Goal: Check status: Check status

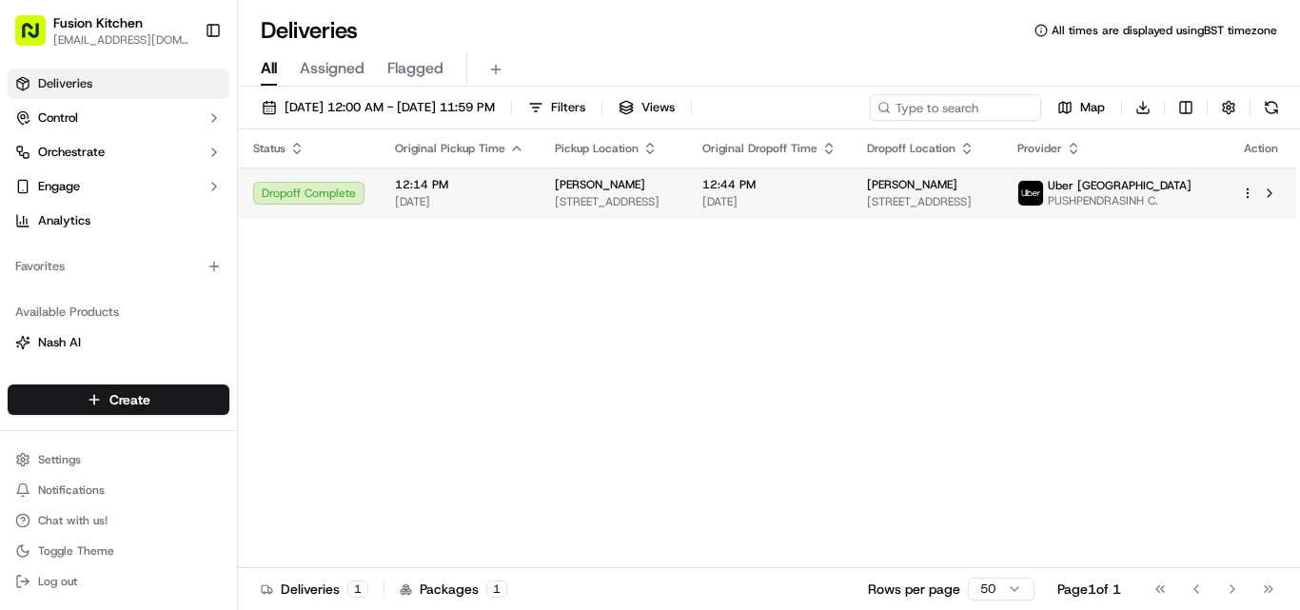
click at [563, 183] on span "[PERSON_NAME]" at bounding box center [600, 184] width 90 height 15
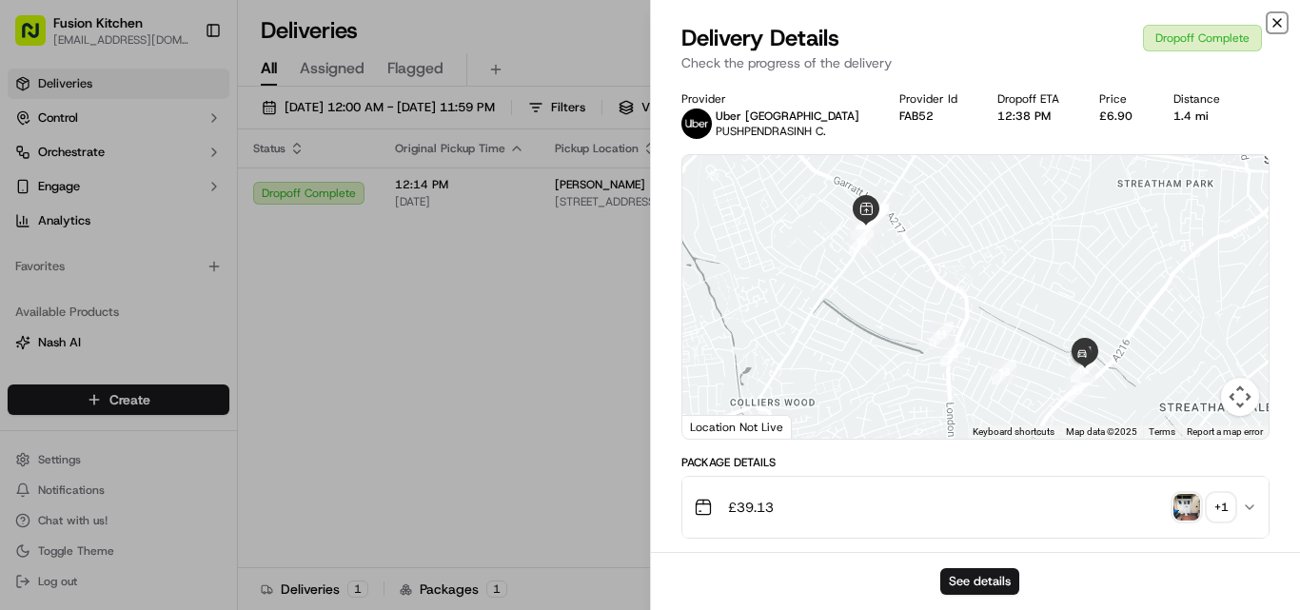
click at [1278, 25] on icon "button" at bounding box center [1276, 22] width 15 height 15
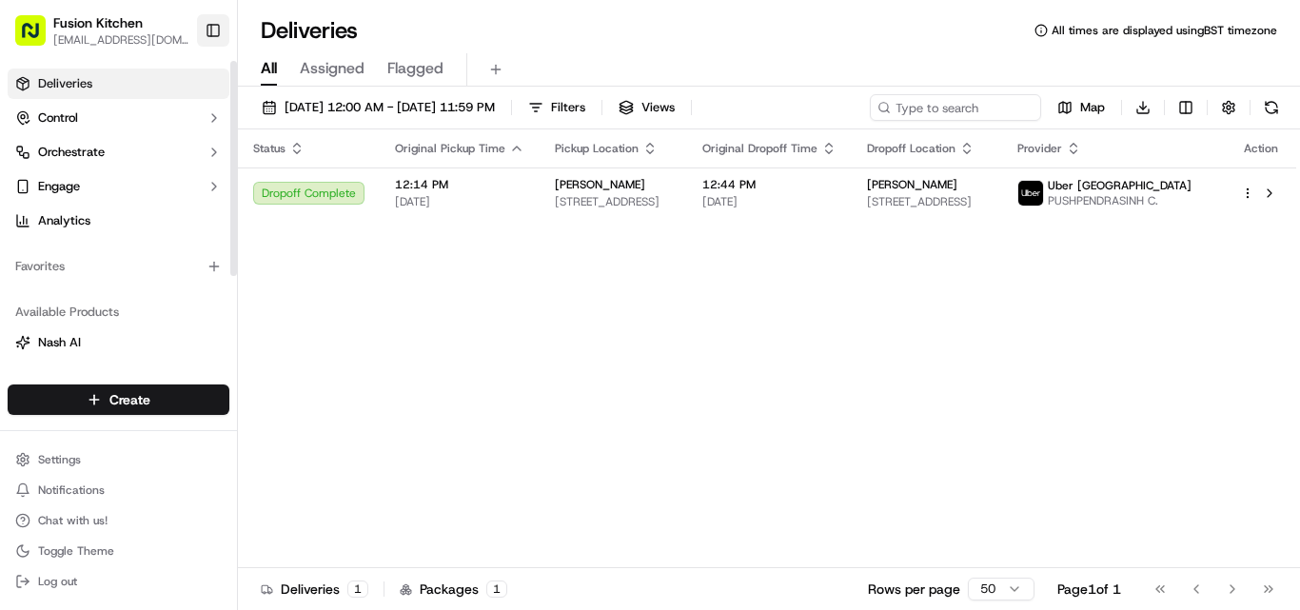
click at [215, 29] on button "Toggle Sidebar" at bounding box center [213, 30] width 32 height 32
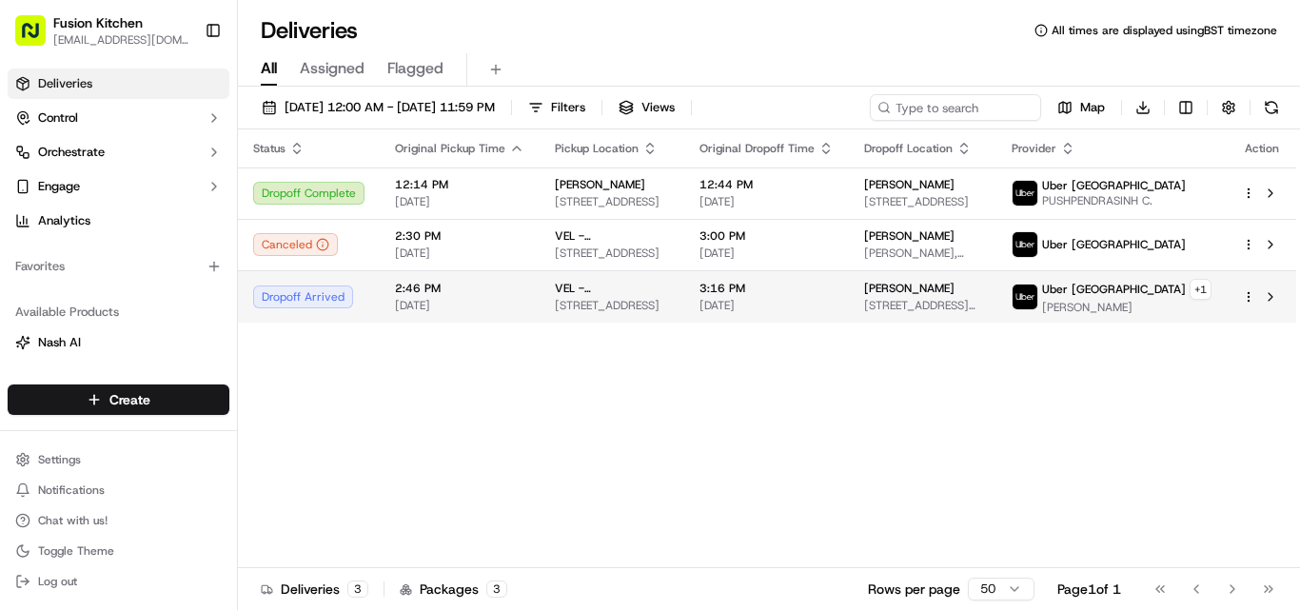
click at [639, 296] on div "VEL - [GEOGRAPHIC_DATA]" at bounding box center [612, 288] width 114 height 15
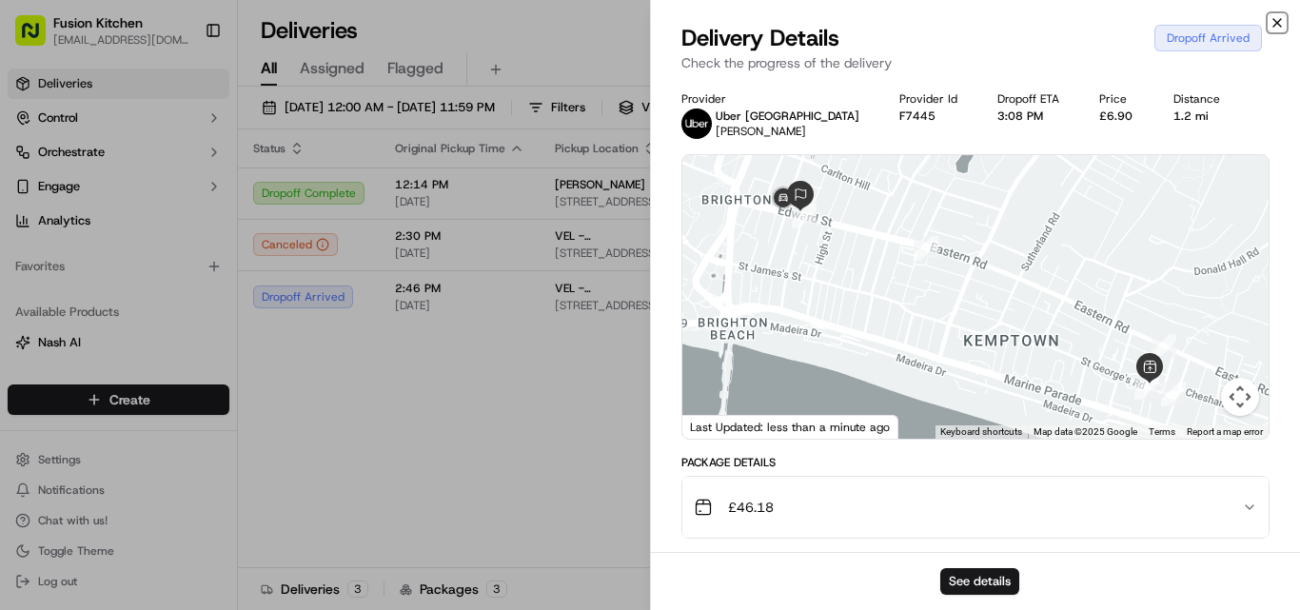
click at [1280, 24] on icon "button" at bounding box center [1276, 22] width 15 height 15
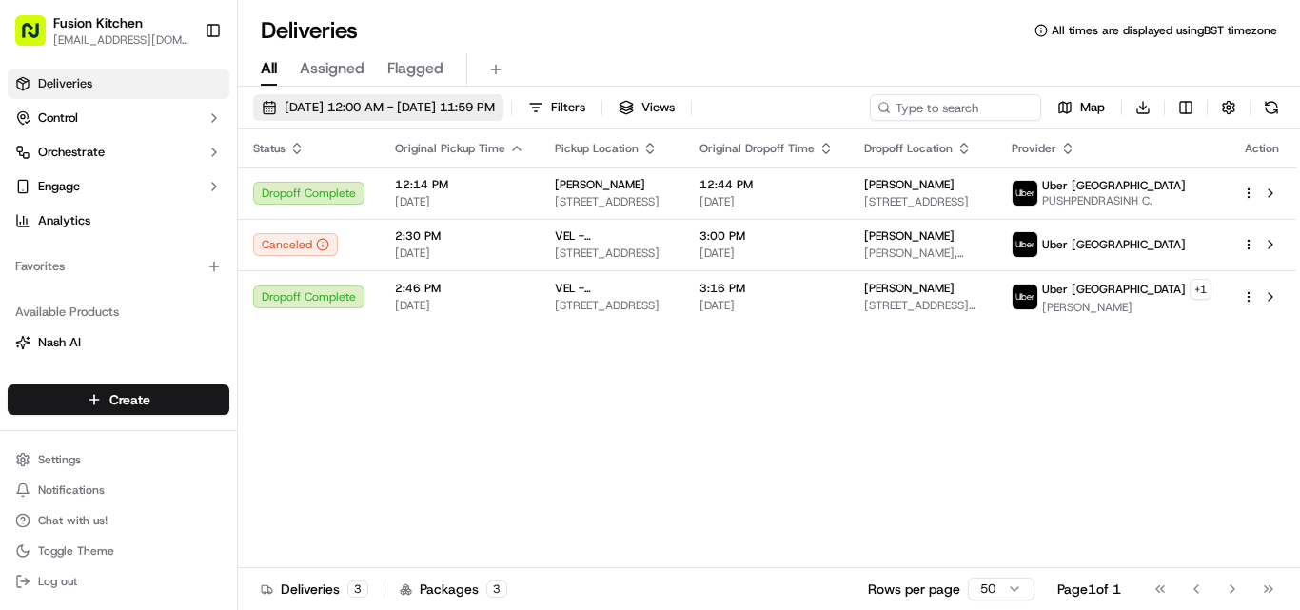
click at [495, 112] on span "09/21/2025 12:00 AM - 09/21/2025 11:59 PM" at bounding box center [389, 107] width 210 height 17
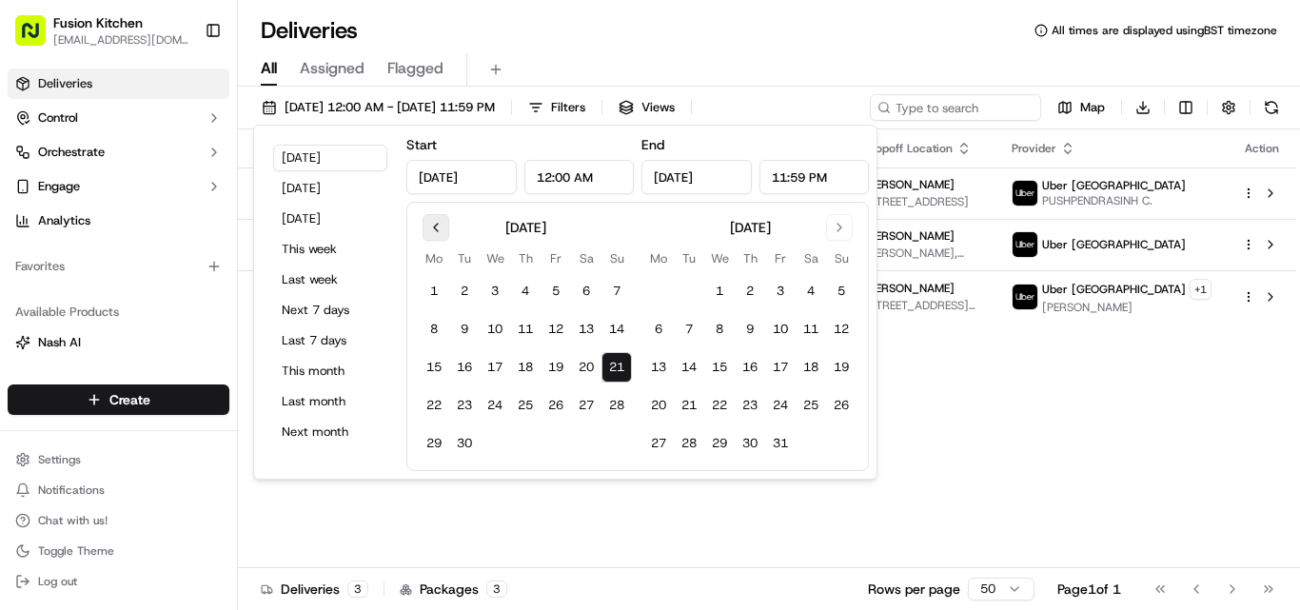
click at [431, 232] on button "Go to previous month" at bounding box center [435, 227] width 27 height 27
click at [613, 446] on button "31" at bounding box center [616, 443] width 30 height 30
type input "Aug 31, 2025"
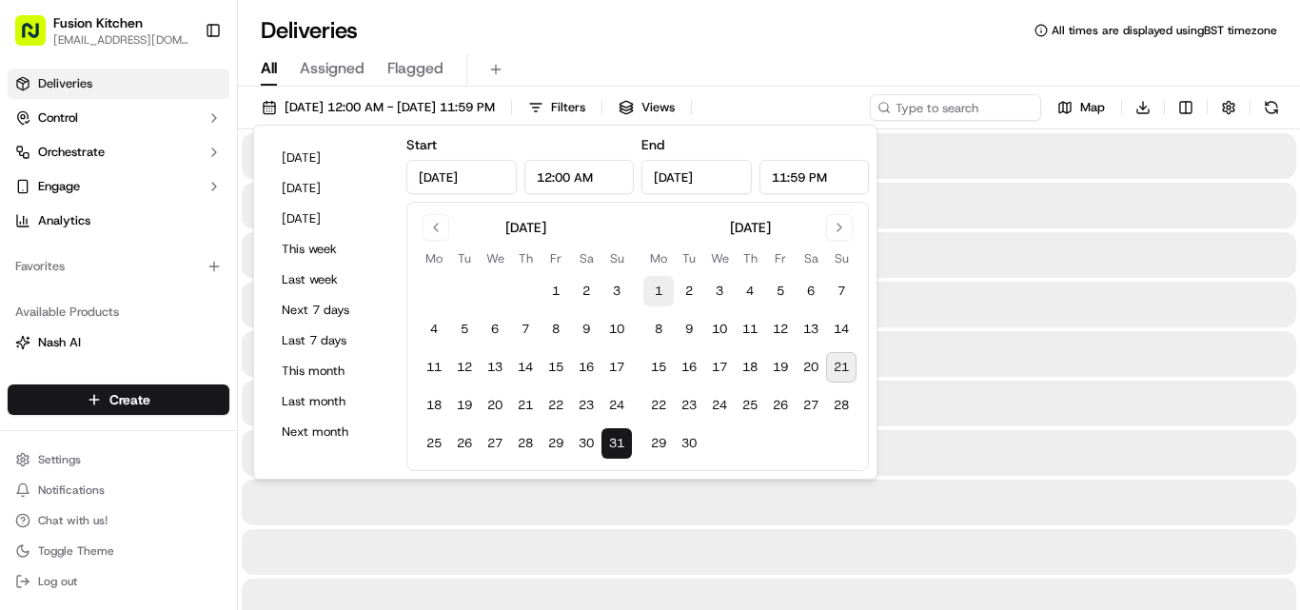
click at [654, 289] on button "1" at bounding box center [658, 291] width 30 height 30
type input "Sep 1, 2025"
click at [808, 33] on div "Deliveries All times are displayed using BST timezone" at bounding box center [769, 30] width 1062 height 30
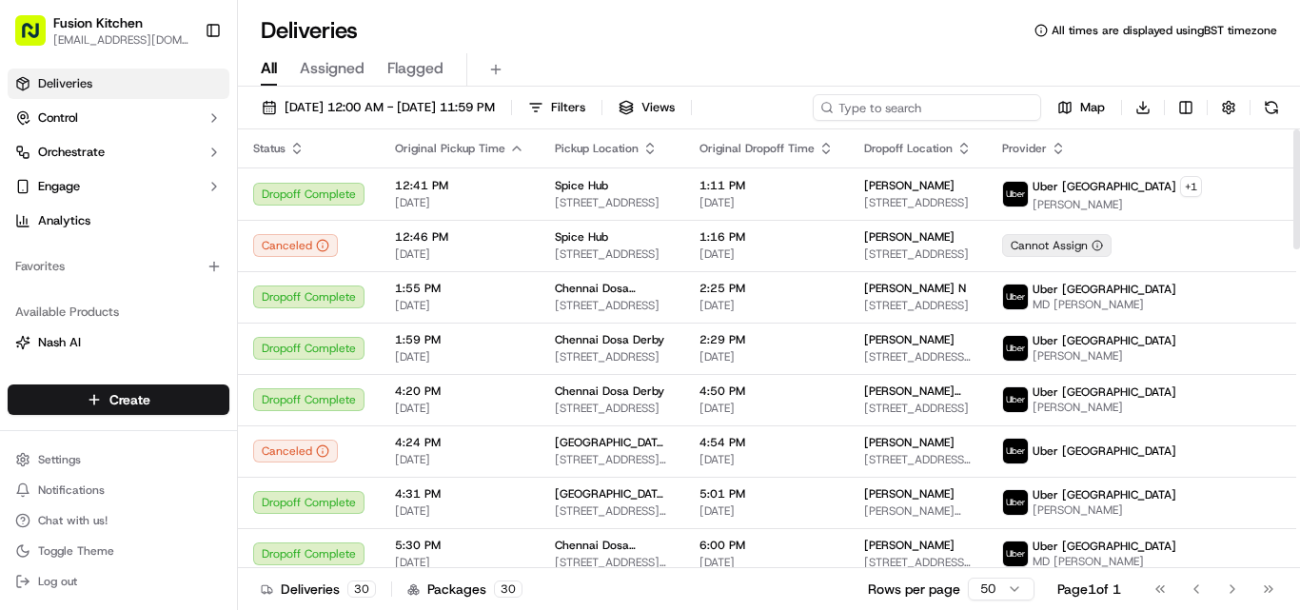
click at [942, 111] on input at bounding box center [927, 107] width 228 height 27
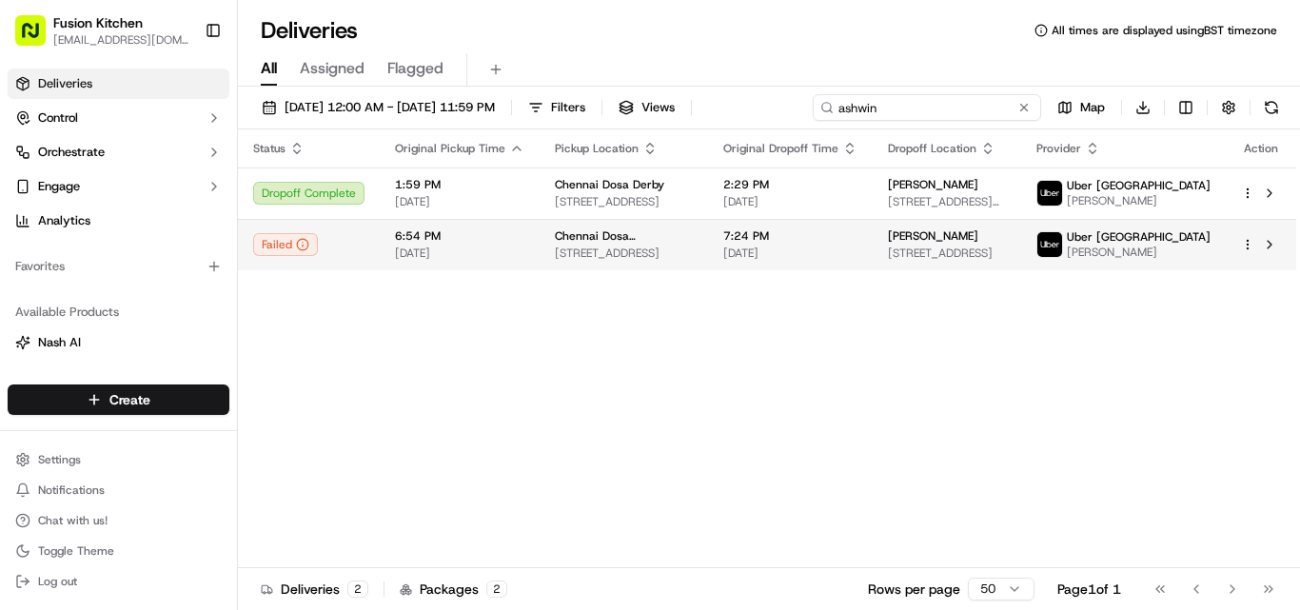
type input "ashwin"
click at [693, 258] on span "24 St. Helen's St, Ipswich IP4 1HJ, UK" at bounding box center [624, 252] width 138 height 15
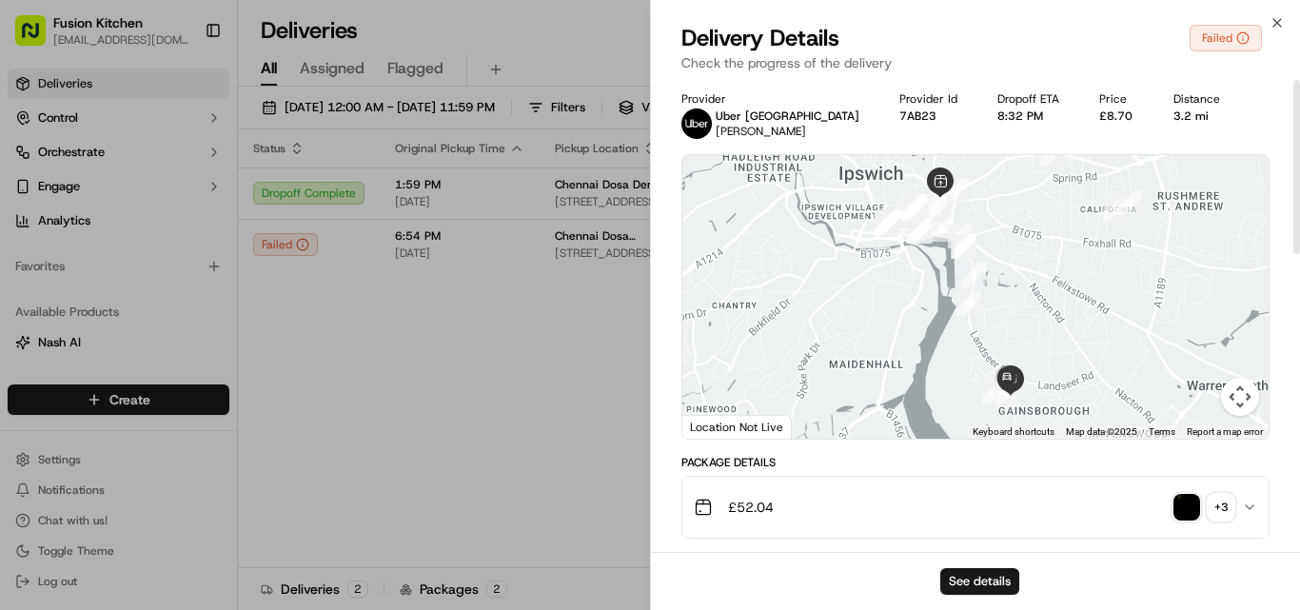
click at [1180, 502] on img "button" at bounding box center [1186, 507] width 27 height 27
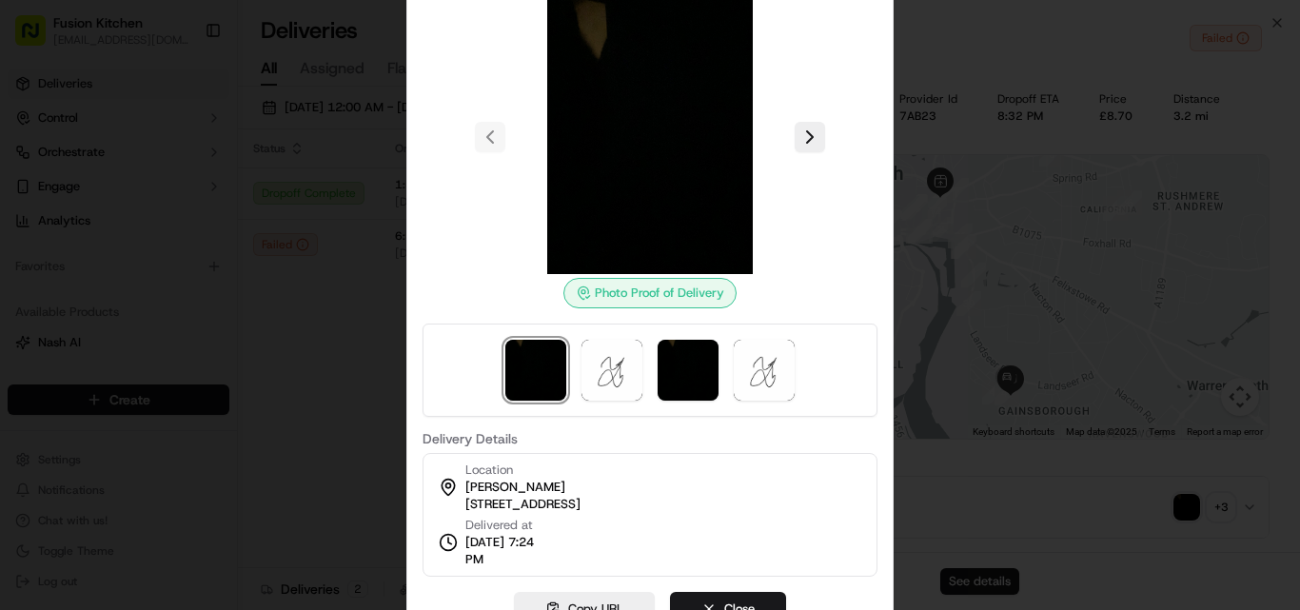
click at [964, 474] on div at bounding box center [650, 305] width 1300 height 610
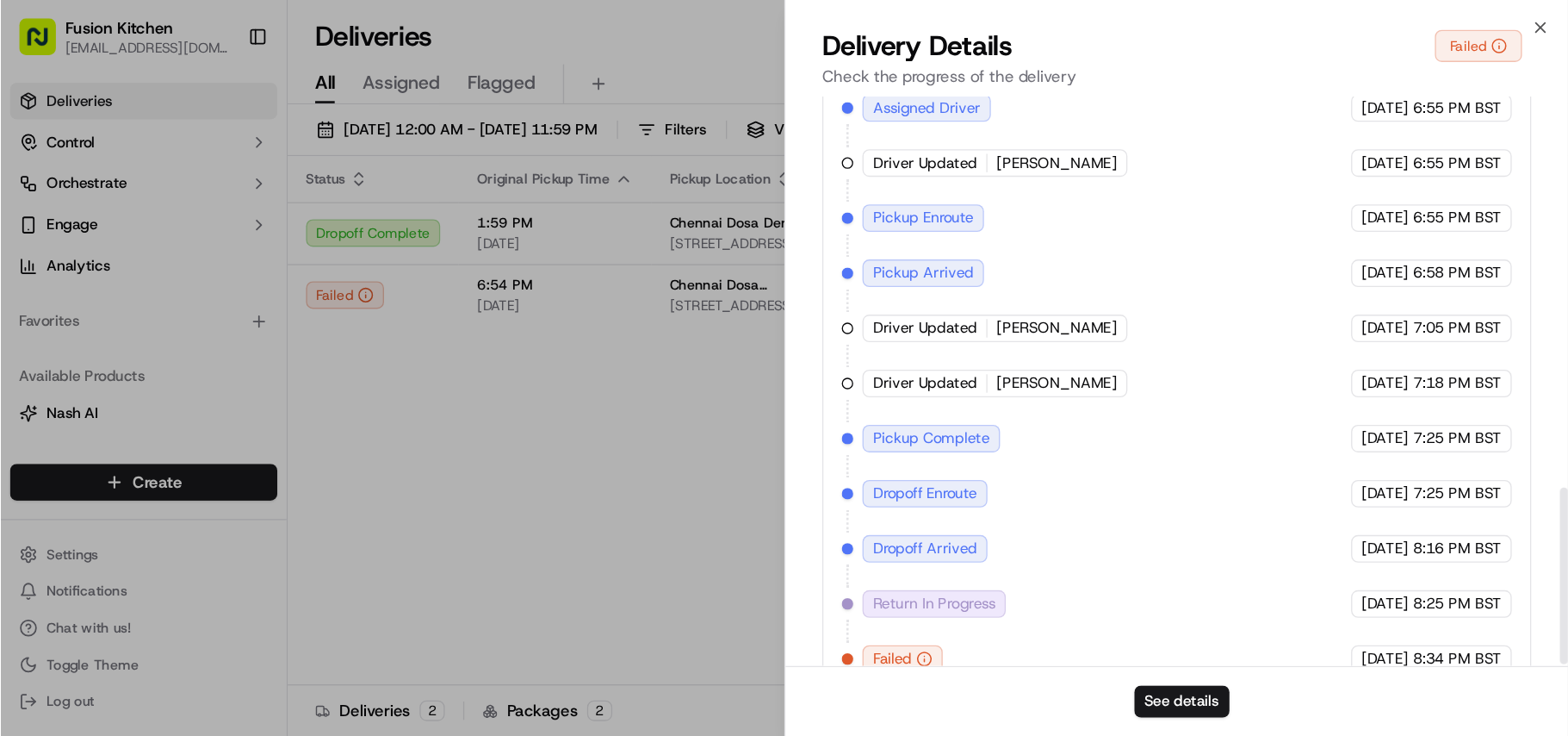
scroll to position [950, 0]
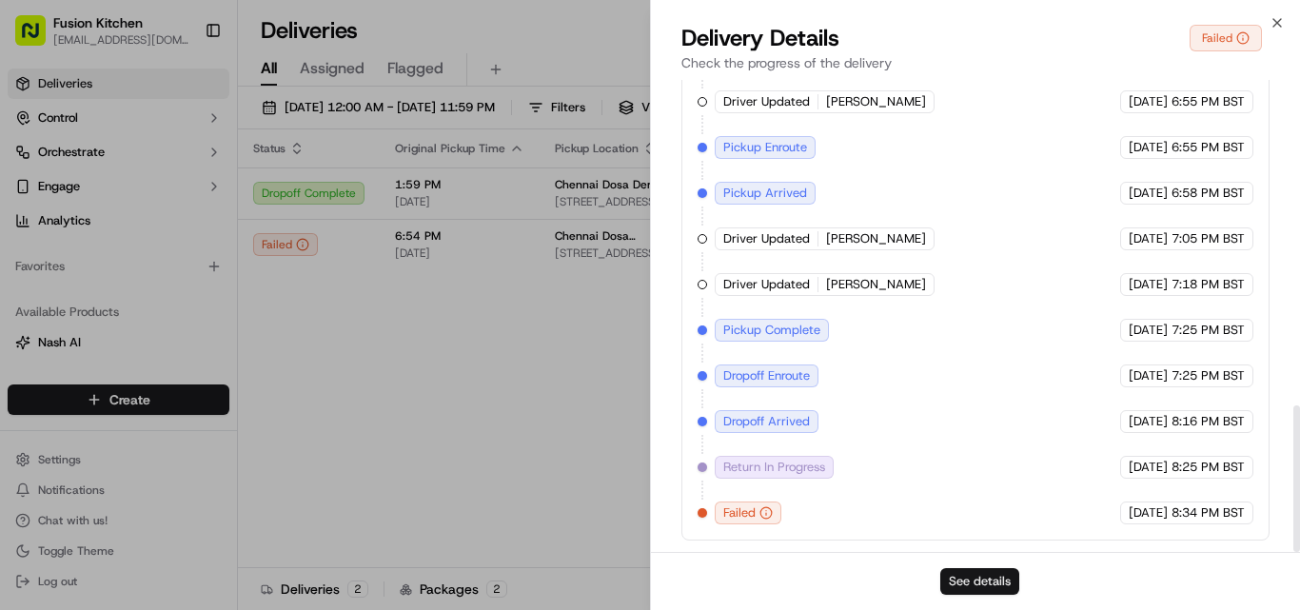
click at [959, 575] on button "See details" at bounding box center [979, 581] width 79 height 27
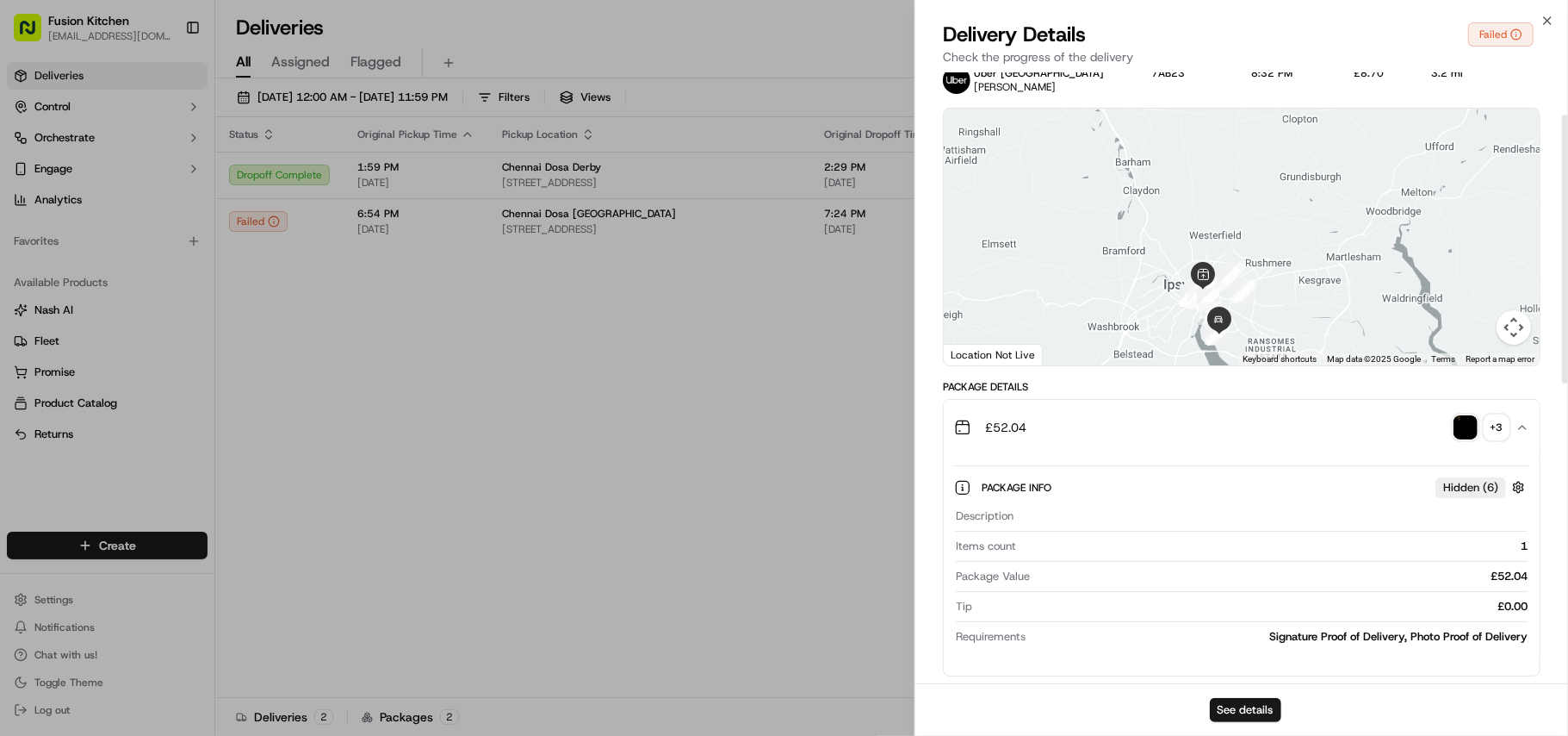
scroll to position [0, 0]
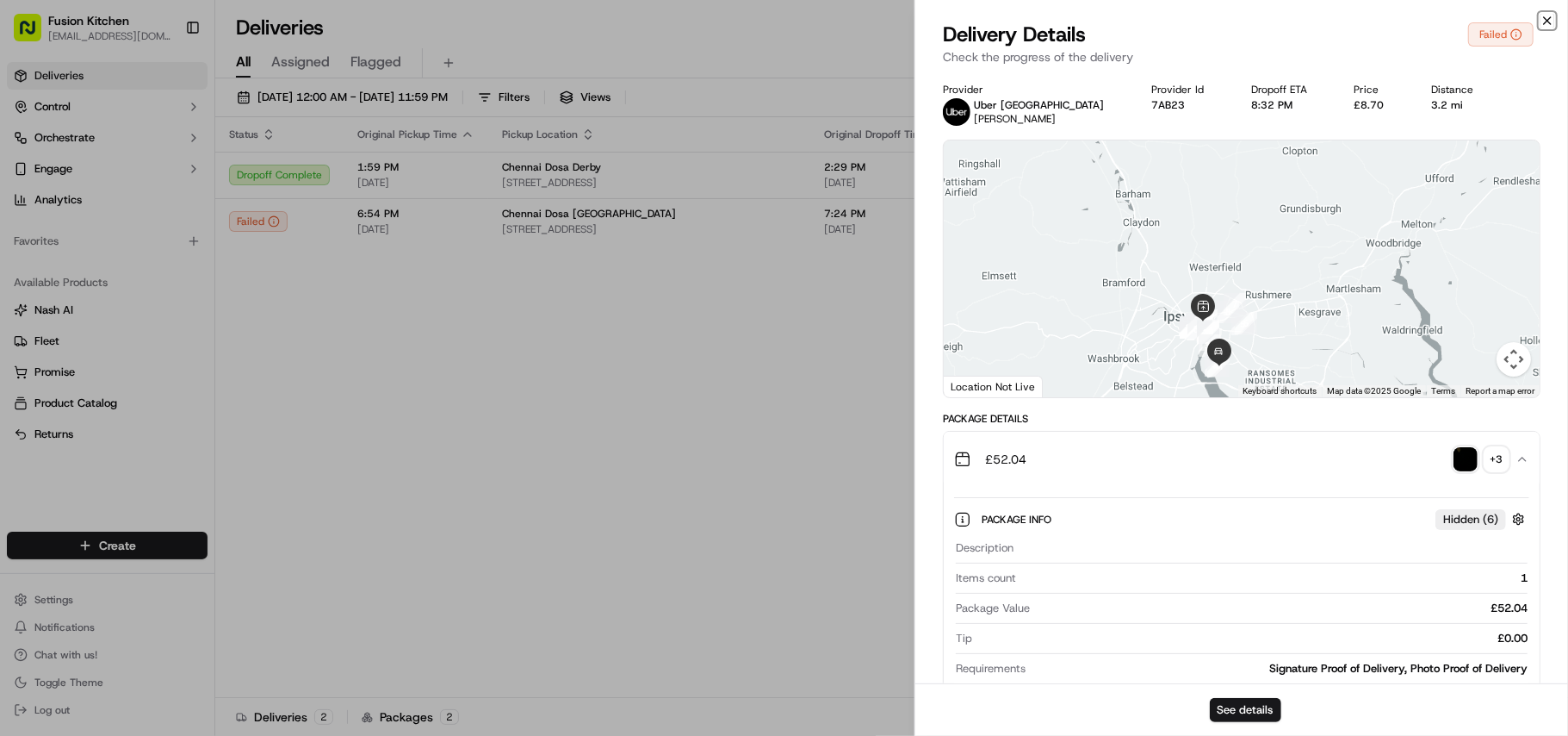
click at [1175, 19] on icon "button" at bounding box center [1546, 20] width 14 height 14
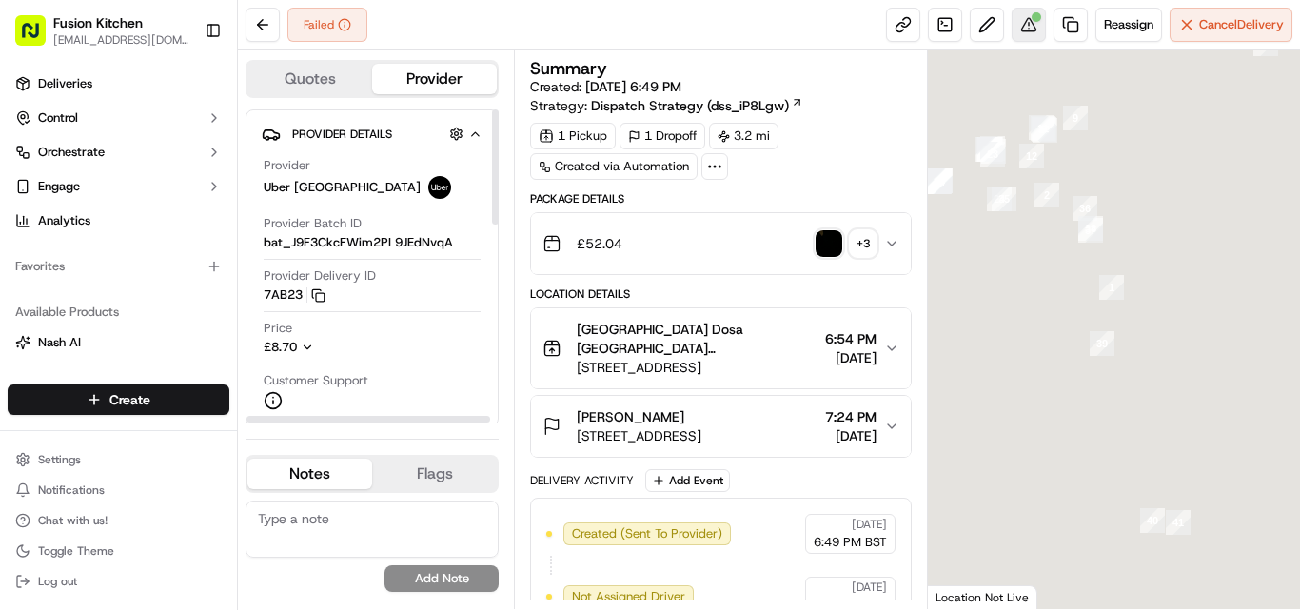
click at [1026, 21] on button at bounding box center [1028, 25] width 34 height 34
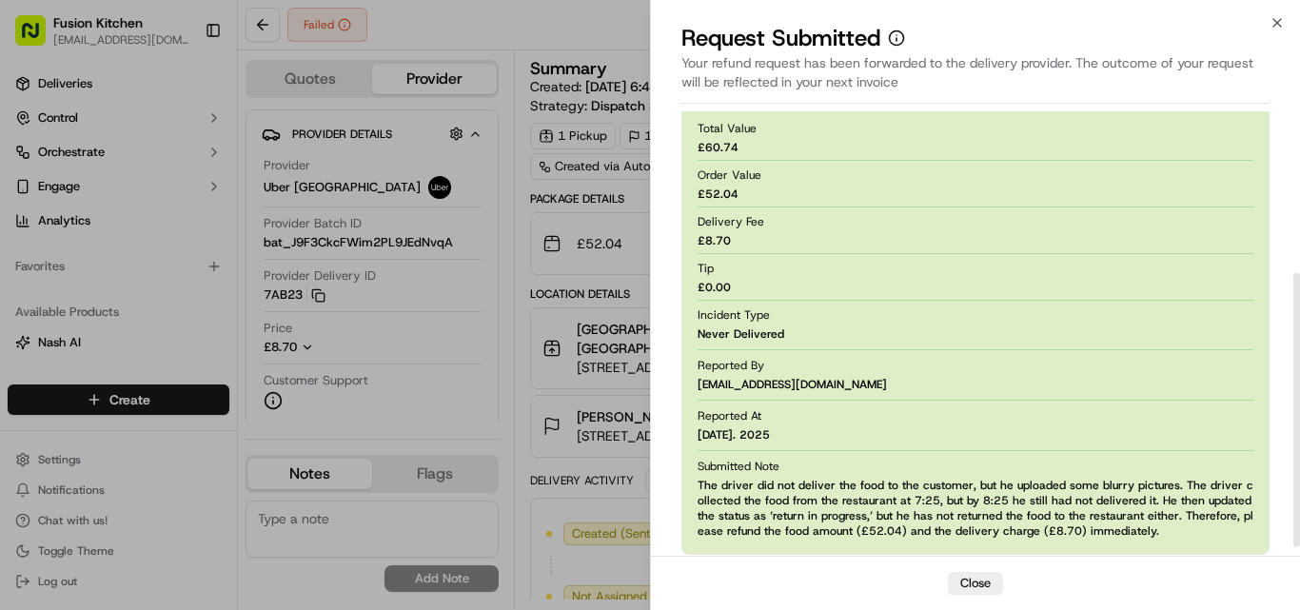
scroll to position [276, 0]
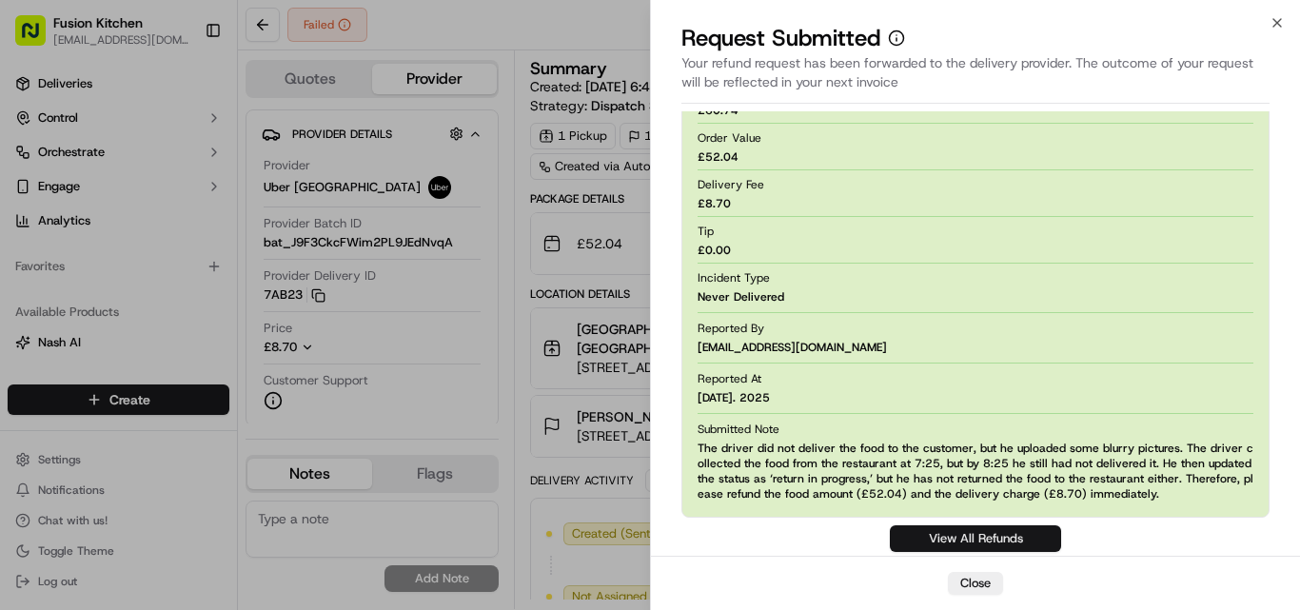
click at [937, 544] on link "View All Refunds" at bounding box center [975, 538] width 171 height 27
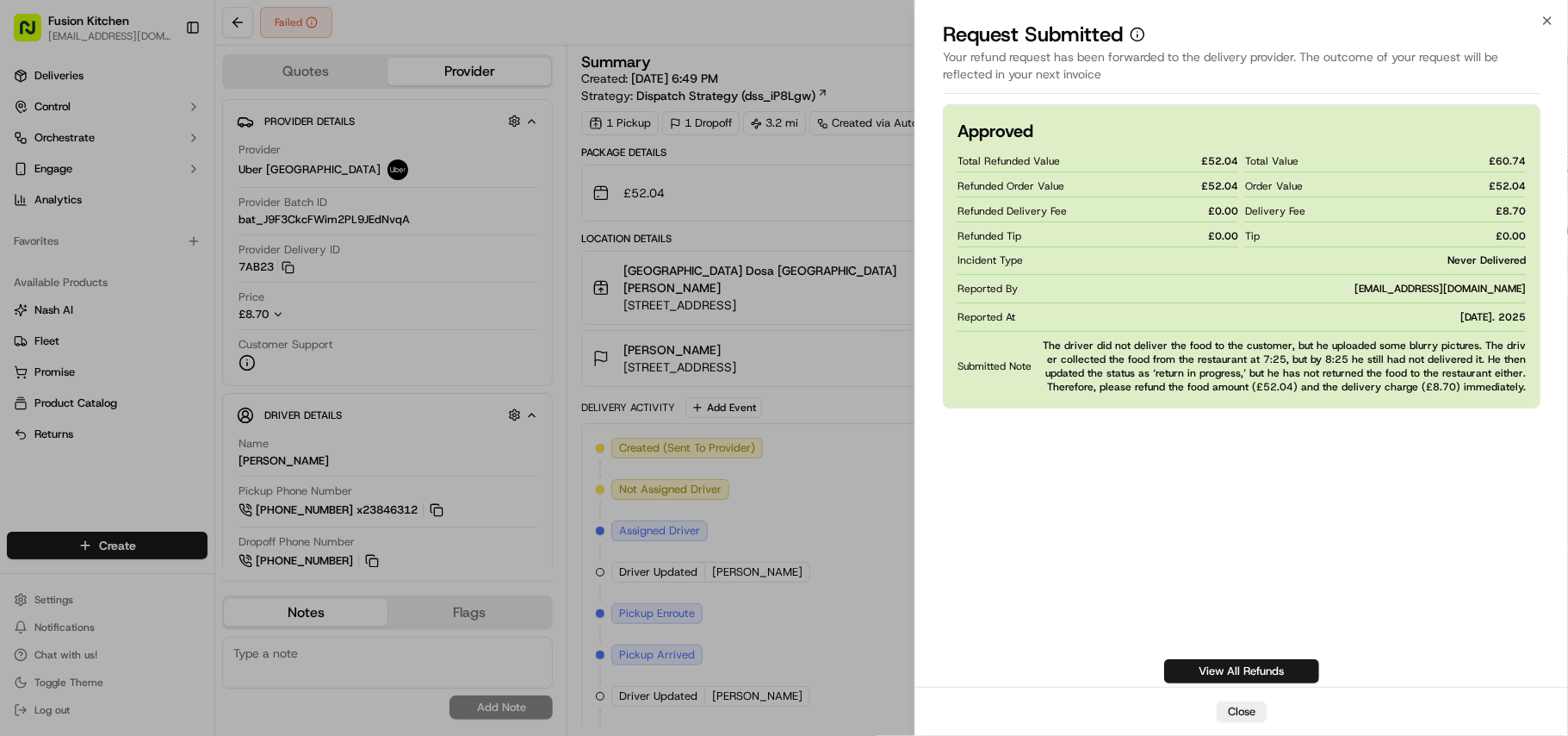
click at [1013, 476] on div "Approved Total Refunded Value £ 52.04 Refunded Order Value £ 52.04 Refunded Del…" at bounding box center [1241, 393] width 597 height 578
click at [1037, 506] on div "Approved Total Refunded Value £ 52.04 Refunded Order Value £ 52.04 Refunded Del…" at bounding box center [1241, 393] width 597 height 578
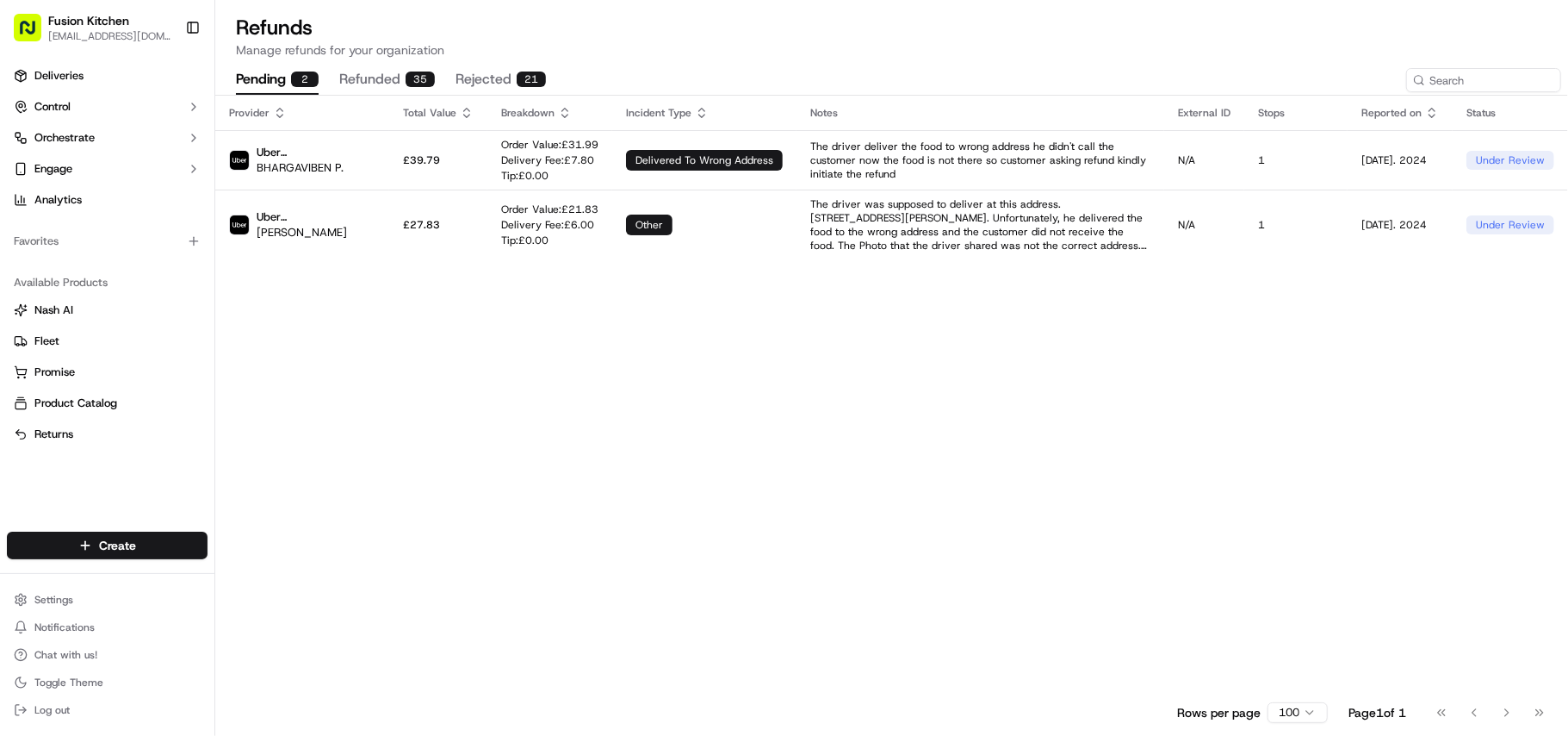
click at [390, 80] on button "refunded 35" at bounding box center [387, 80] width 96 height 29
